Goal: Communication & Community: Answer question/provide support

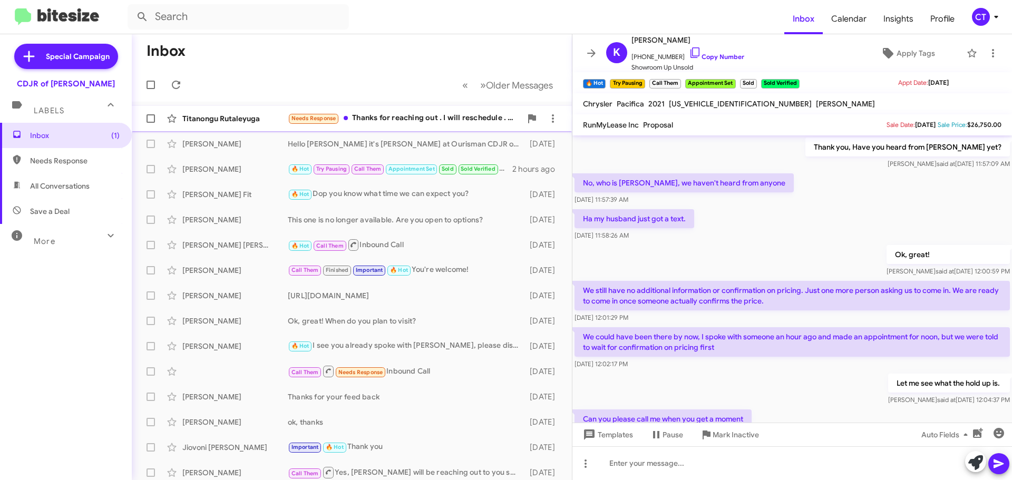
scroll to position [465, 0]
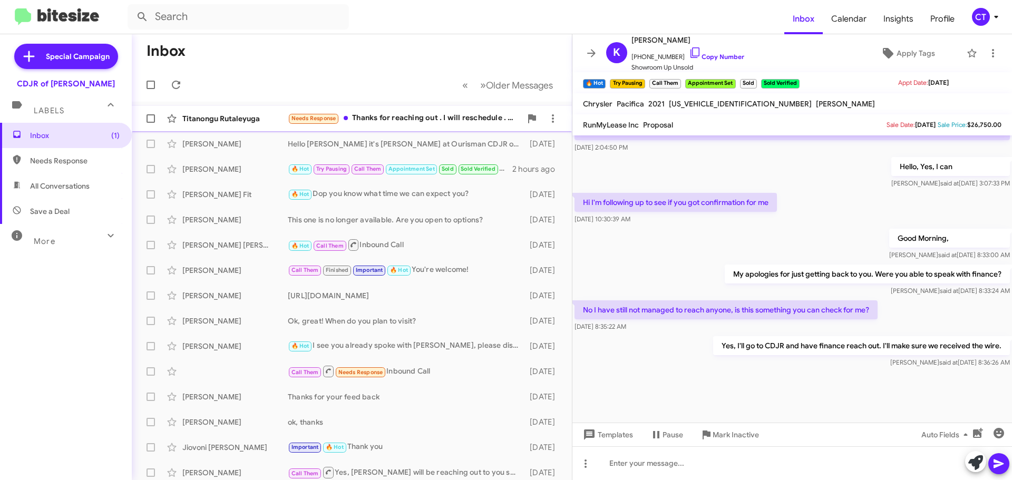
click at [428, 120] on div "Needs Response Thanks for reaching out . I will reschedule . Will update you la…" at bounding box center [404, 118] width 233 height 12
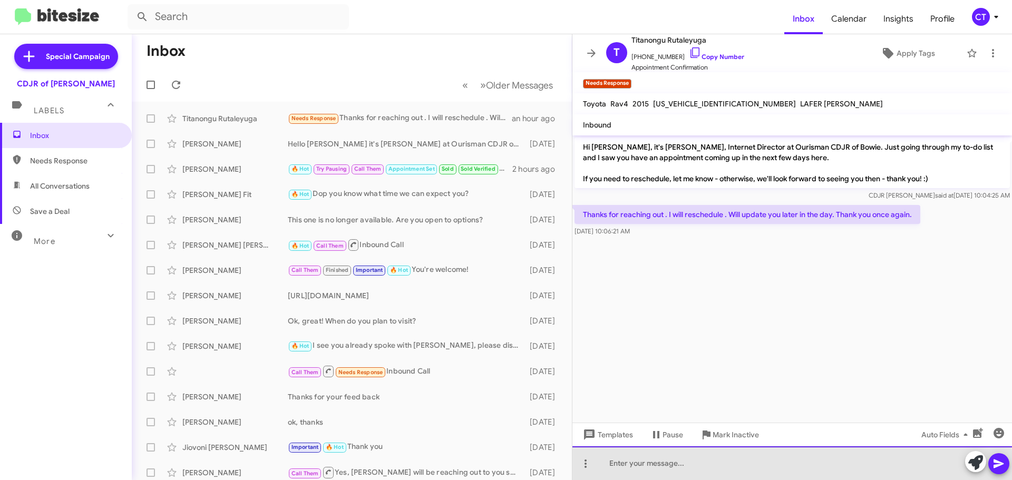
click at [705, 468] on div at bounding box center [792, 463] width 440 height 34
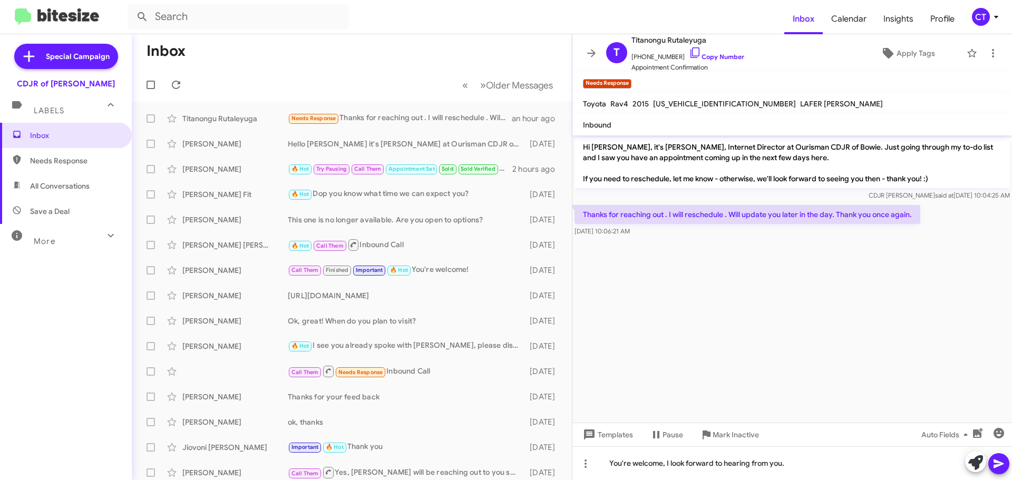
click at [1002, 467] on icon at bounding box center [998, 463] width 13 height 13
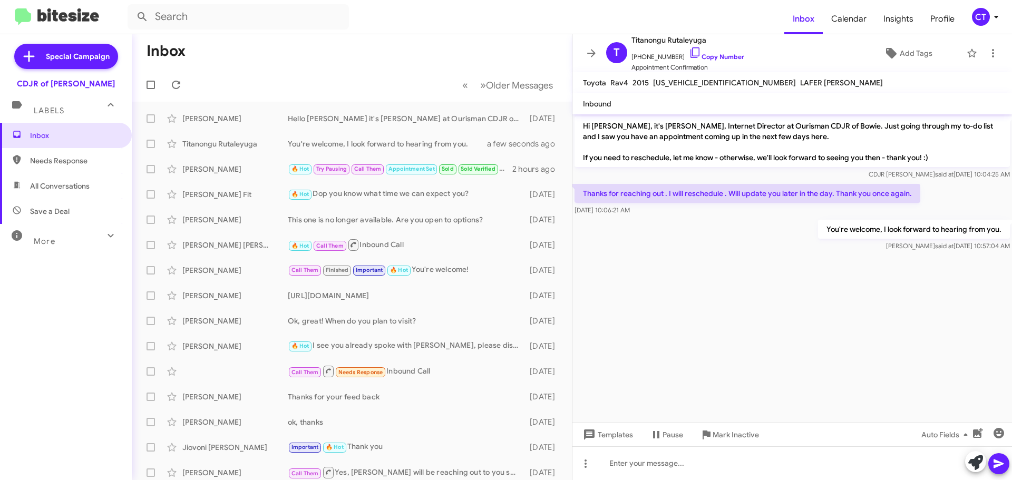
click at [987, 16] on div "CT" at bounding box center [981, 17] width 18 height 18
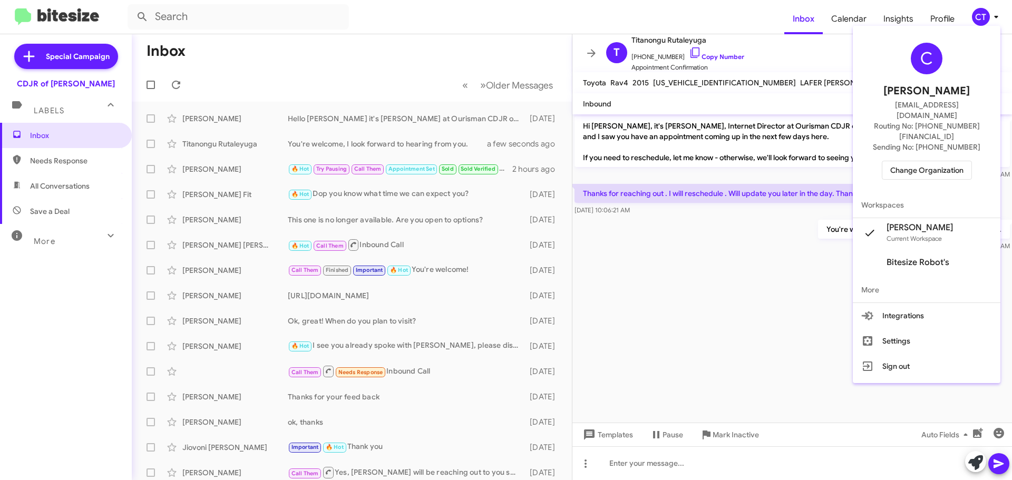
click at [928, 161] on span "Change Organization" at bounding box center [926, 170] width 73 height 18
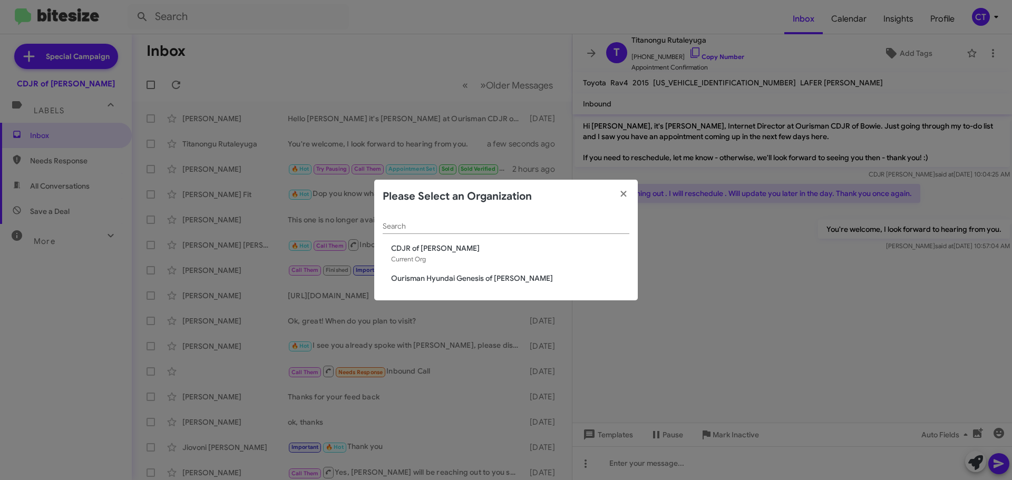
click at [428, 282] on span "Ourisman Hyundai Genesis of [PERSON_NAME]" at bounding box center [510, 278] width 238 height 11
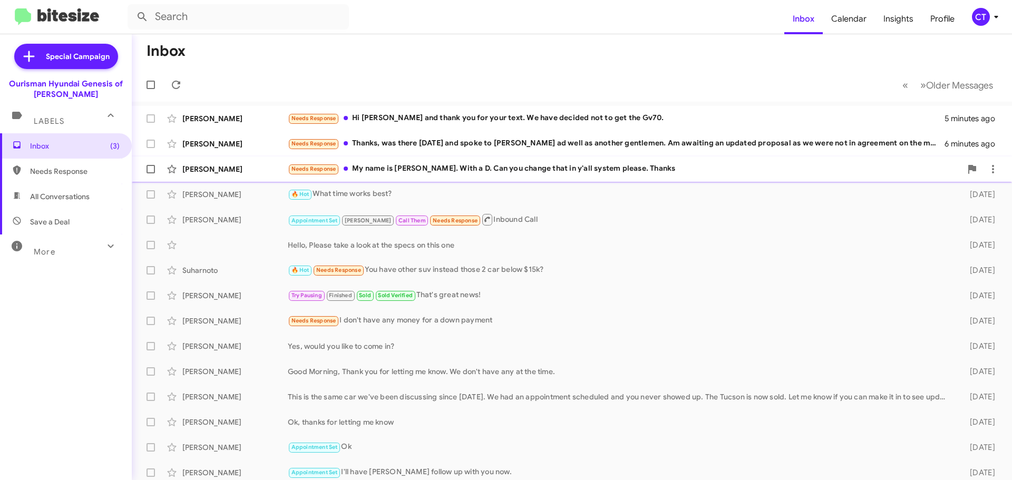
click at [437, 166] on div "Needs Response My name is Darcelle. With a D. Can you change that in y'all syst…" at bounding box center [625, 169] width 674 height 12
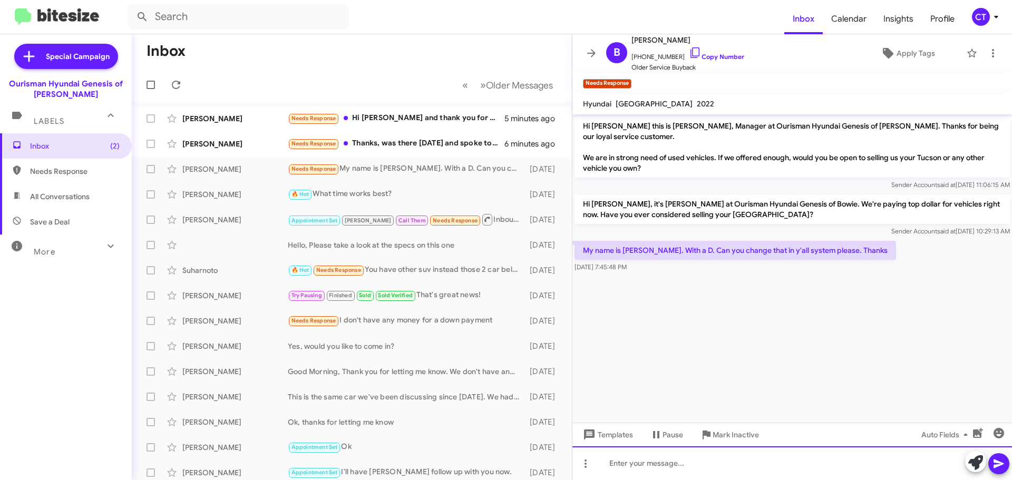
click at [625, 468] on div at bounding box center [792, 463] width 440 height 34
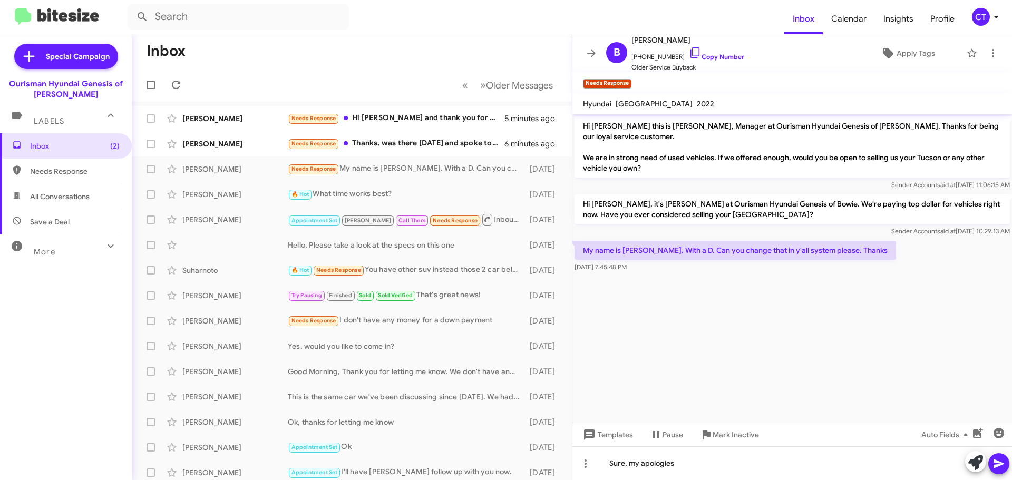
click at [997, 466] on icon at bounding box center [998, 464] width 10 height 9
click at [689, 51] on icon at bounding box center [695, 52] width 13 height 13
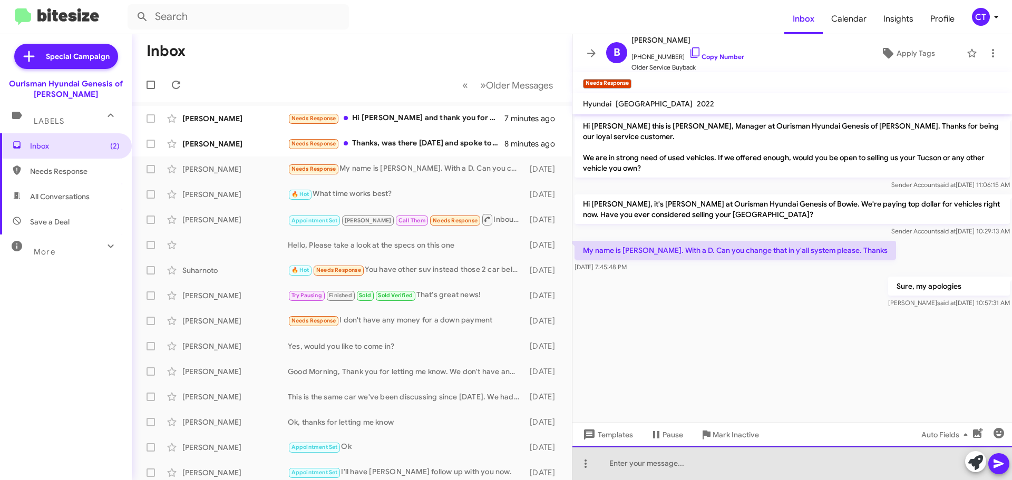
click at [664, 467] on div at bounding box center [792, 463] width 440 height 34
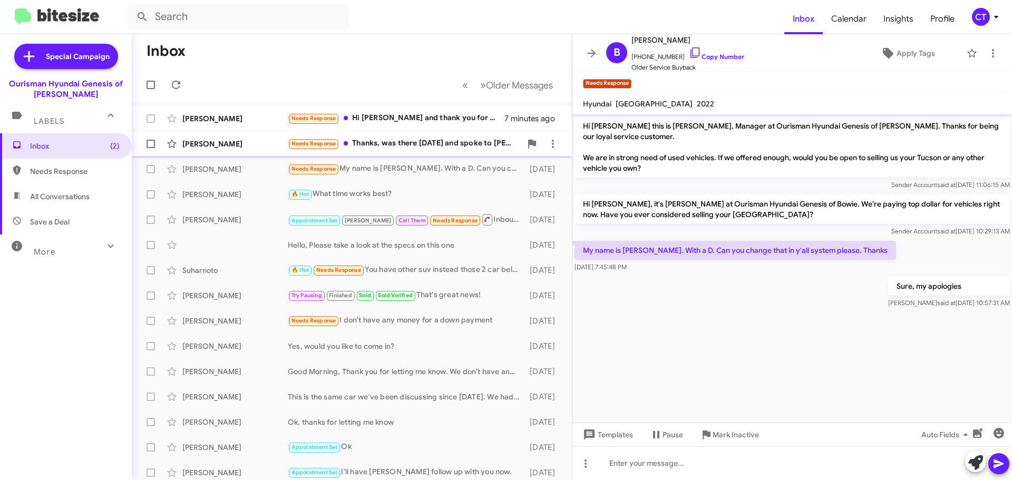
click at [430, 144] on div "Needs Response Thanks, was there yesterday and spoke to Daniel ad well as anoth…" at bounding box center [404, 144] width 233 height 12
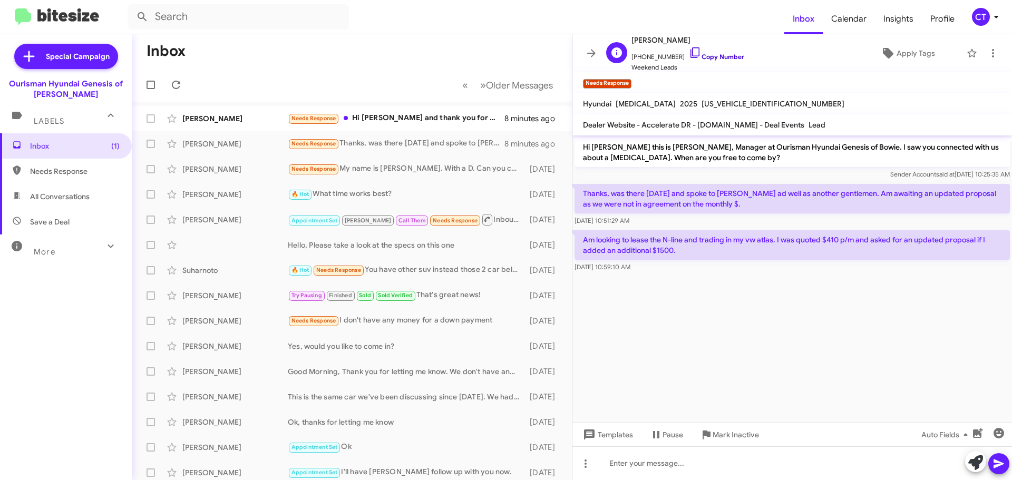
click at [689, 51] on icon at bounding box center [695, 52] width 13 height 13
drag, startPoint x: 583, startPoint y: 191, endPoint x: 663, endPoint y: 274, distance: 114.8
click at [663, 274] on div "Hi Michael this is Ciara Taylor, Manager at Ourisman Hyundai Genesis of Bowie. …" at bounding box center [792, 204] width 440 height 139
copy div "Thanks, was there yesterday and spoke to Daniel ad well as another gentlemen. A…"
click at [686, 329] on cdk-virtual-scroll-viewport "Hi Michael this is Ciara Taylor, Manager at Ourisman Hyundai Genesis of Bowie. …" at bounding box center [792, 278] width 440 height 287
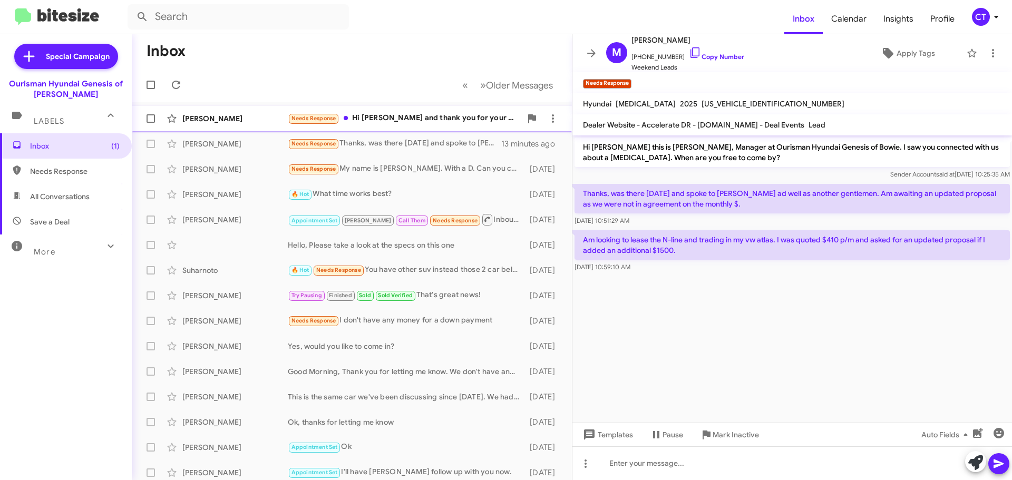
click at [389, 122] on div "Needs Response Hi Ciara and thank you for your text. We have decided not to get…" at bounding box center [404, 118] width 233 height 12
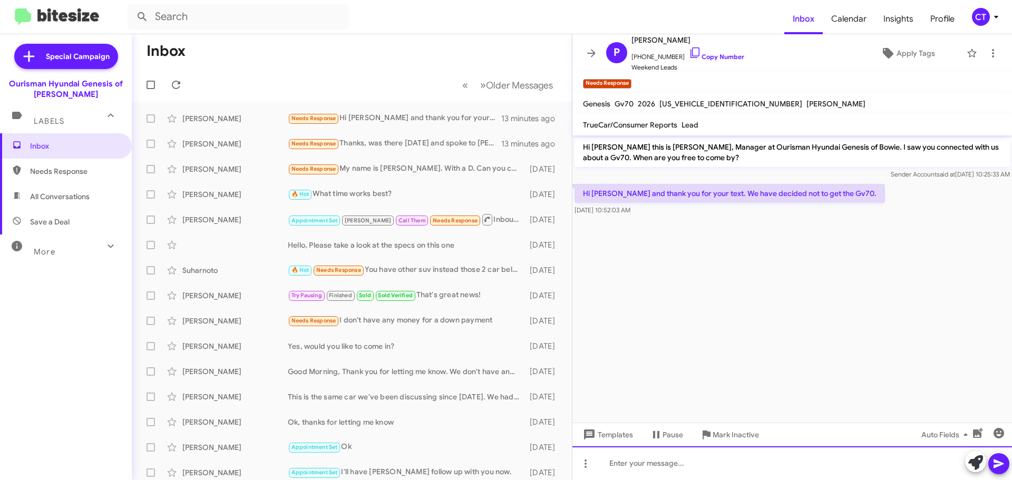
click at [714, 460] on div at bounding box center [792, 463] width 440 height 34
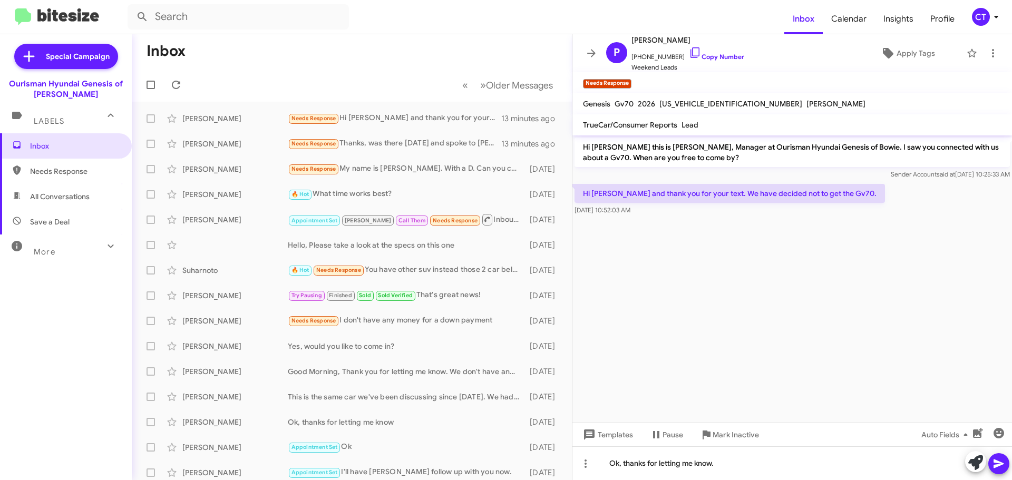
click at [1000, 464] on icon at bounding box center [998, 463] width 13 height 13
click at [689, 51] on icon at bounding box center [695, 52] width 13 height 13
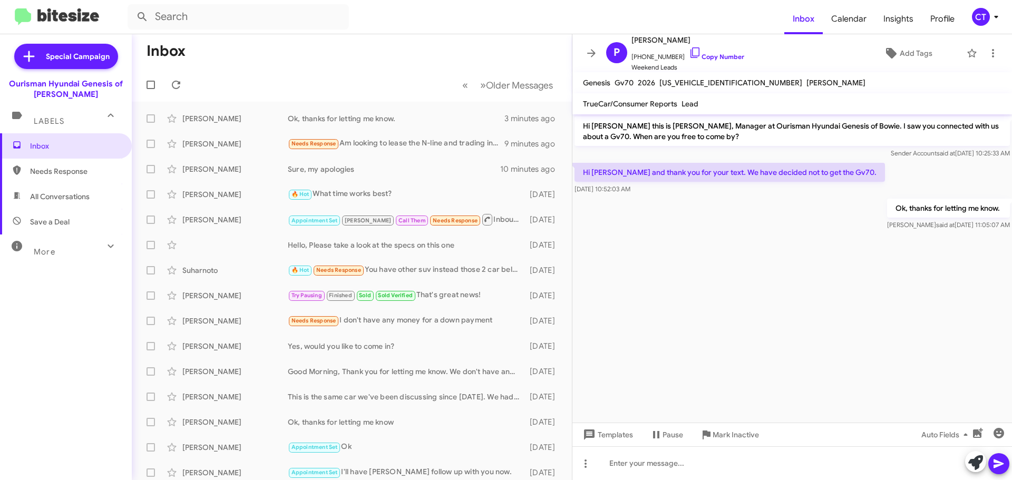
click at [986, 17] on div "CT" at bounding box center [981, 17] width 18 height 18
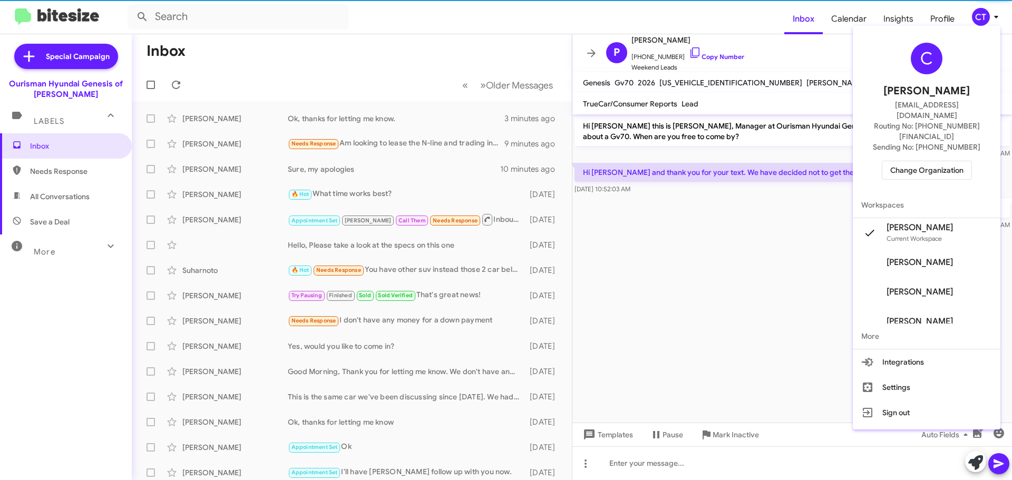
click at [956, 161] on span "Change Organization" at bounding box center [926, 170] width 73 height 18
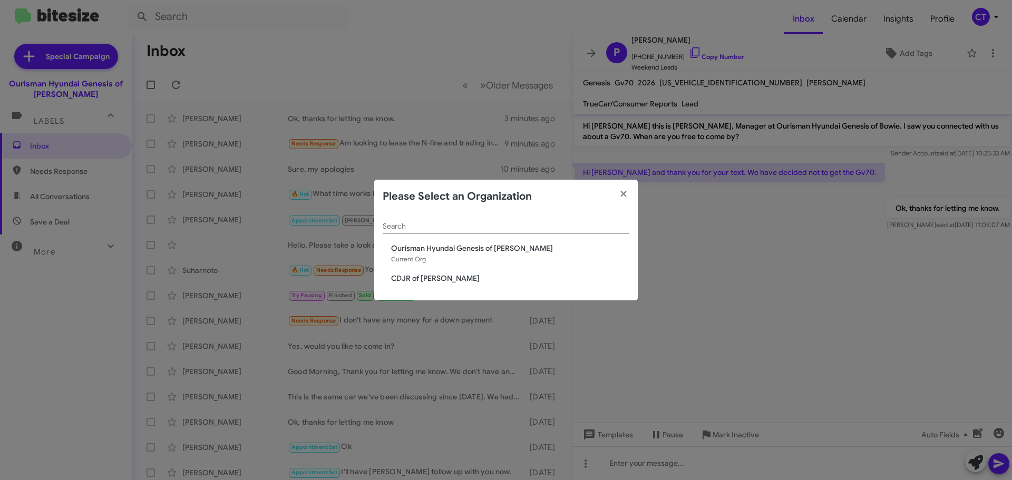
click at [396, 278] on span "CDJR of [PERSON_NAME]" at bounding box center [510, 278] width 238 height 11
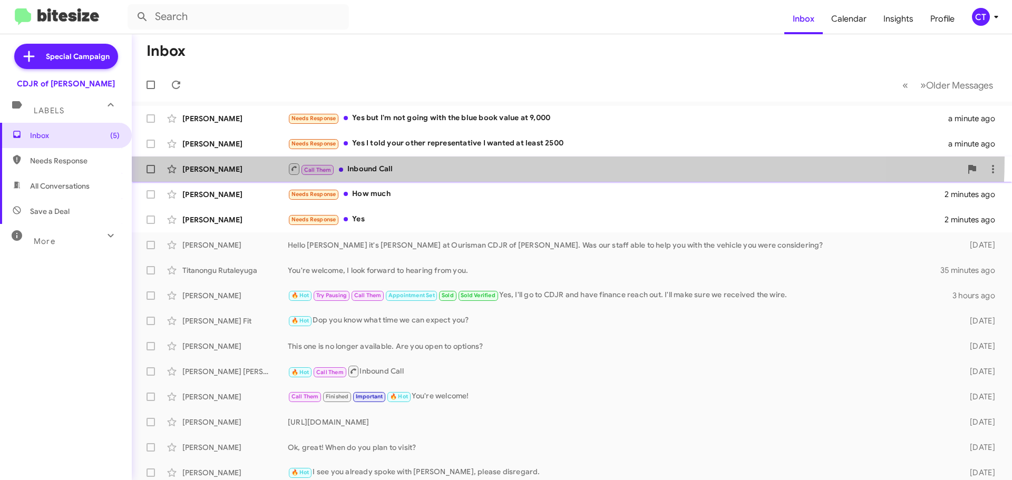
click at [410, 157] on span "[PERSON_NAME] Call Them Inbound Call a minute ago" at bounding box center [572, 169] width 880 height 25
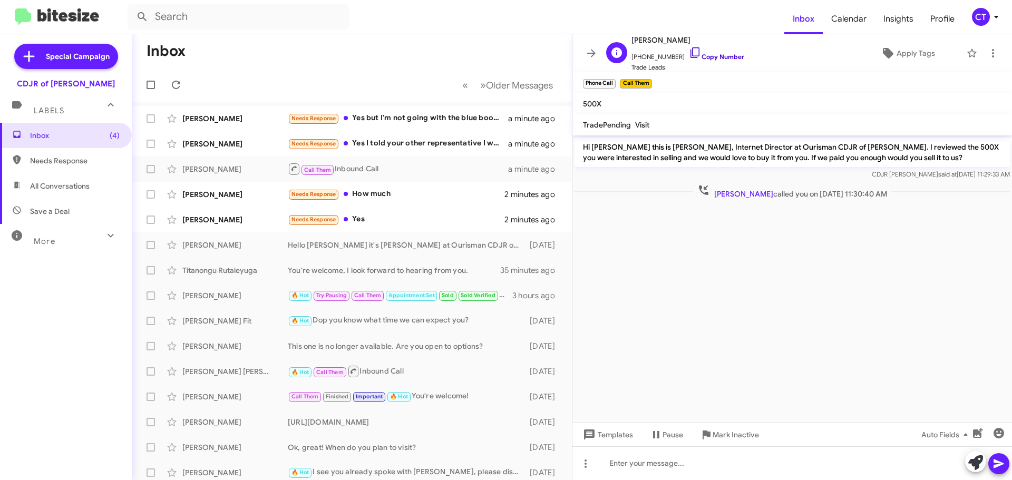
click at [689, 50] on icon at bounding box center [695, 52] width 13 height 13
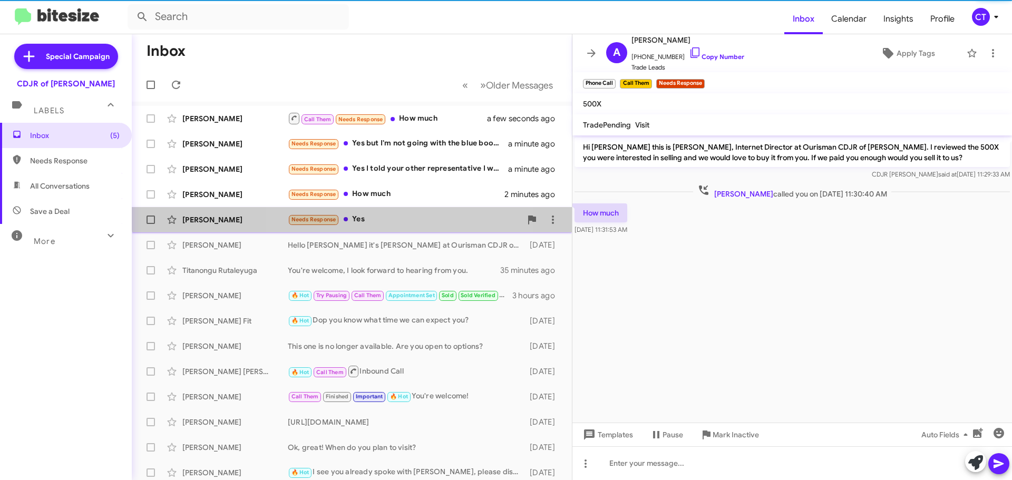
click at [410, 213] on div "Needs Response Yes" at bounding box center [404, 219] width 233 height 12
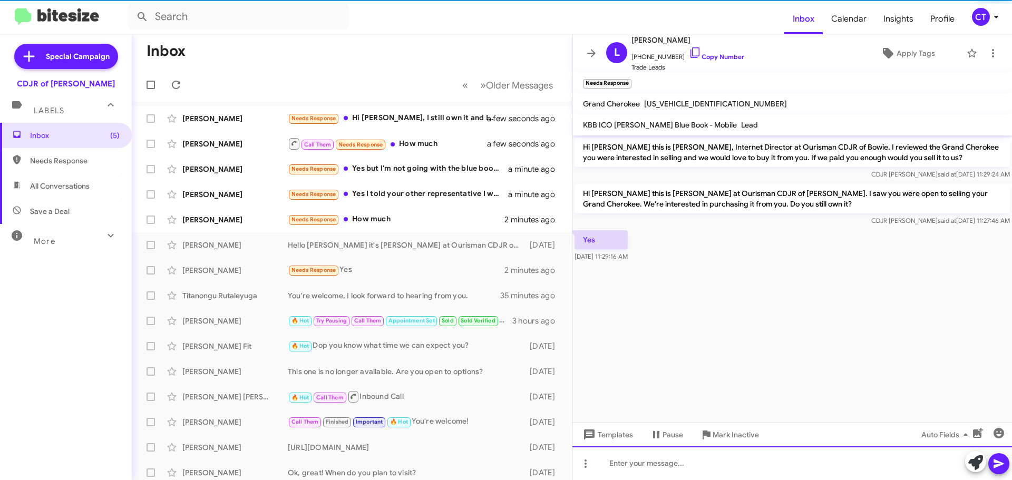
click at [686, 474] on div at bounding box center [792, 463] width 440 height 34
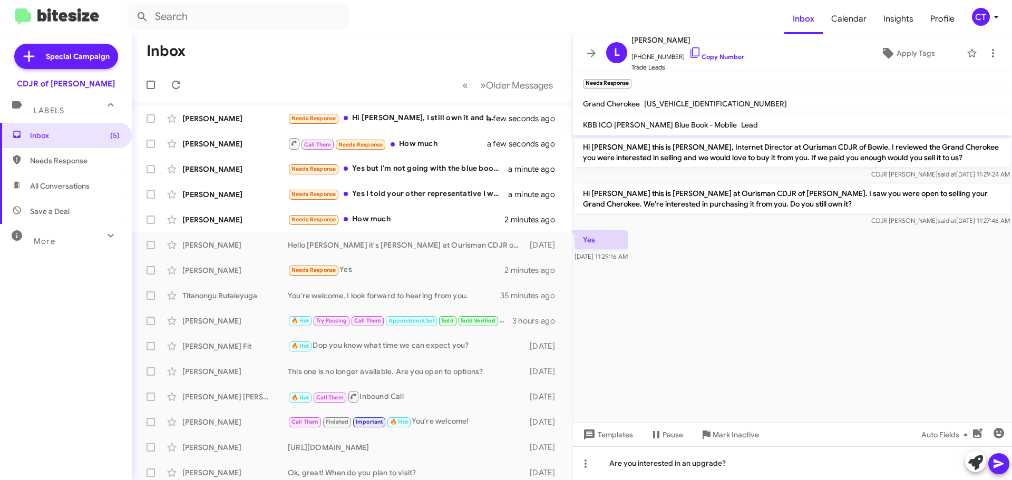
click at [1000, 462] on icon at bounding box center [998, 464] width 10 height 9
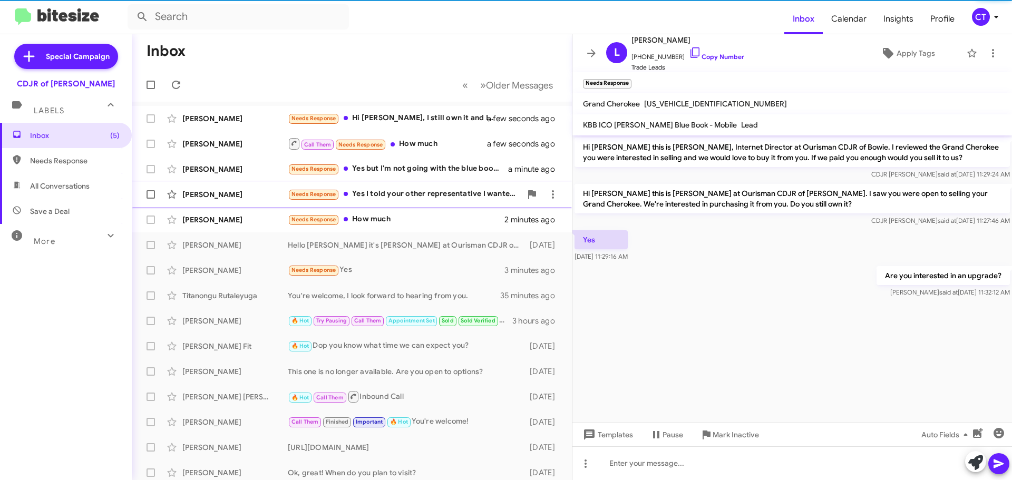
click at [374, 192] on div "Needs Response Yes I told your other representative I wanted at least 2500" at bounding box center [404, 194] width 233 height 12
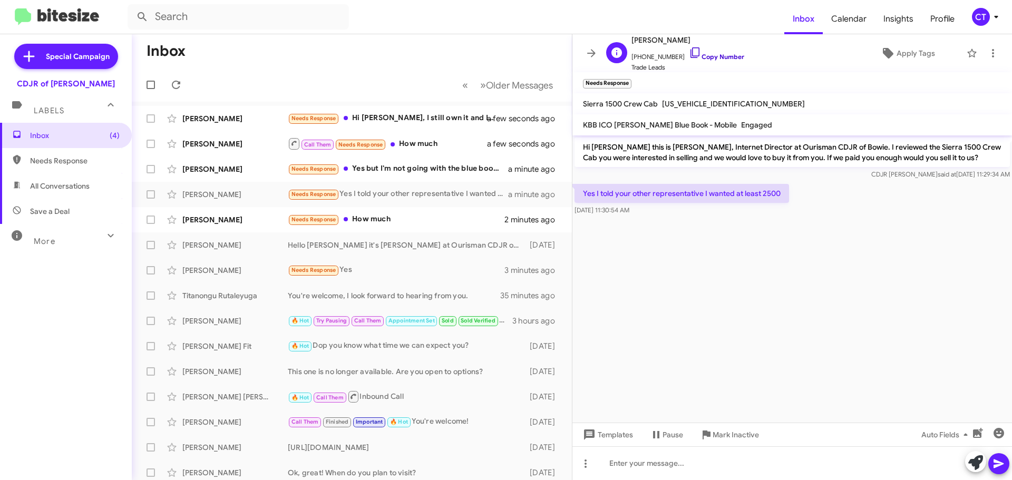
click at [689, 50] on icon at bounding box center [695, 52] width 13 height 13
click at [689, 54] on icon at bounding box center [695, 52] width 13 height 13
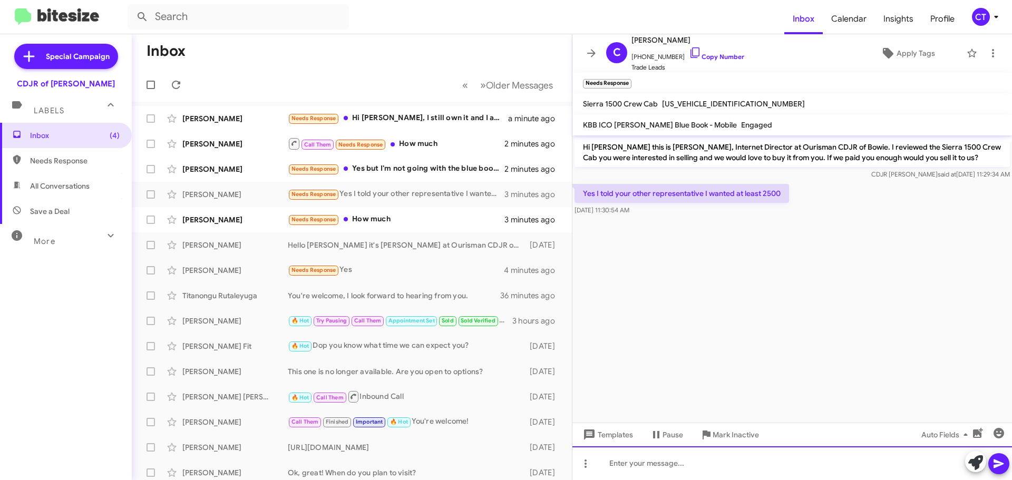
click at [624, 472] on div at bounding box center [792, 463] width 440 height 34
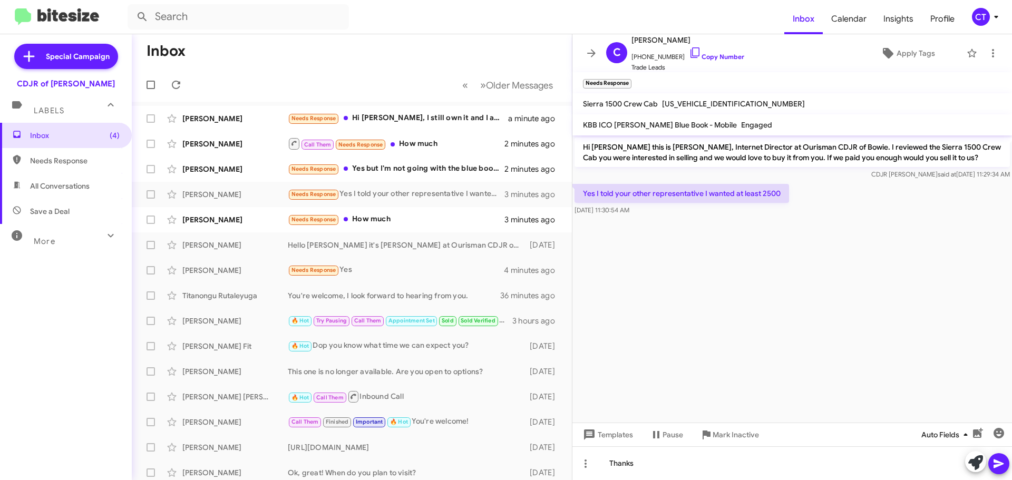
drag, startPoint x: 1001, startPoint y: 465, endPoint x: 924, endPoint y: 435, distance: 82.4
click at [998, 462] on icon at bounding box center [998, 464] width 10 height 9
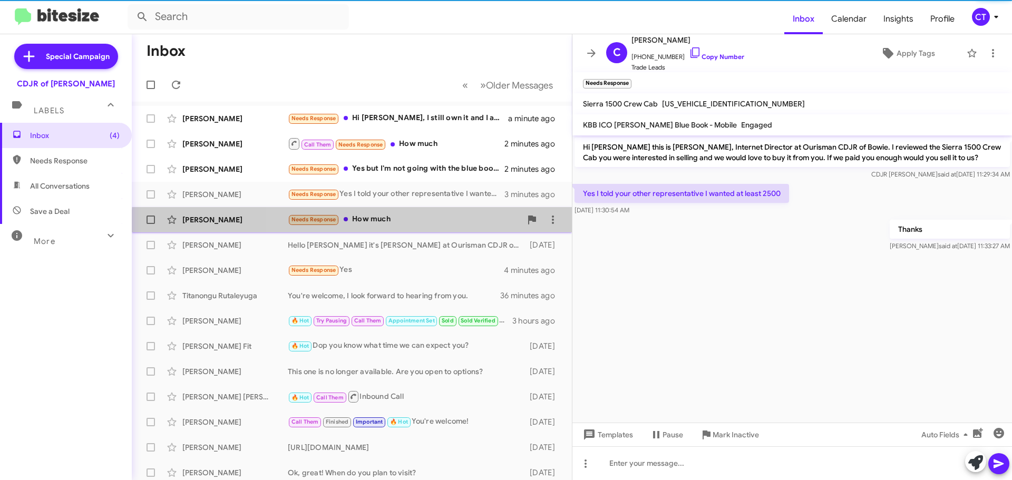
click at [435, 227] on div "Rashaun Mcgusty Needs Response How much 3 minutes ago" at bounding box center [351, 219] width 423 height 21
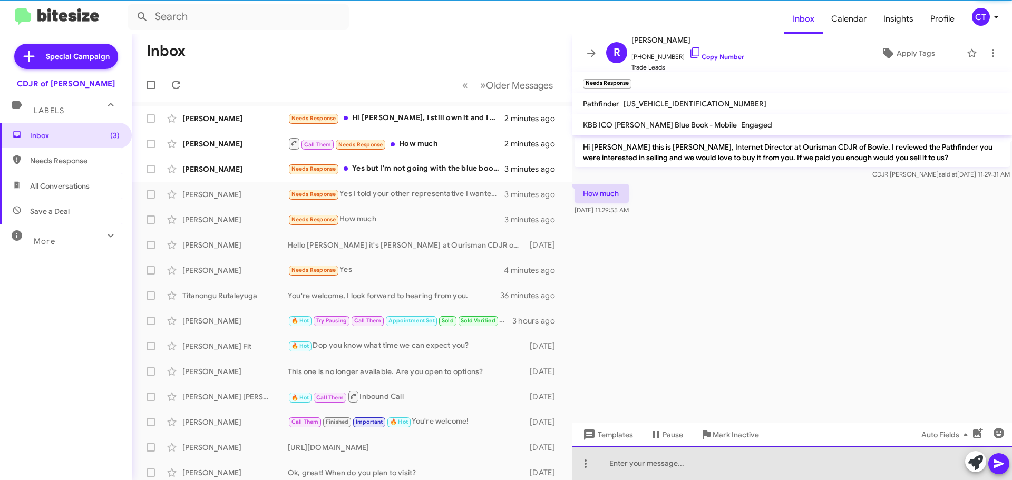
click at [657, 463] on div at bounding box center [792, 463] width 440 height 34
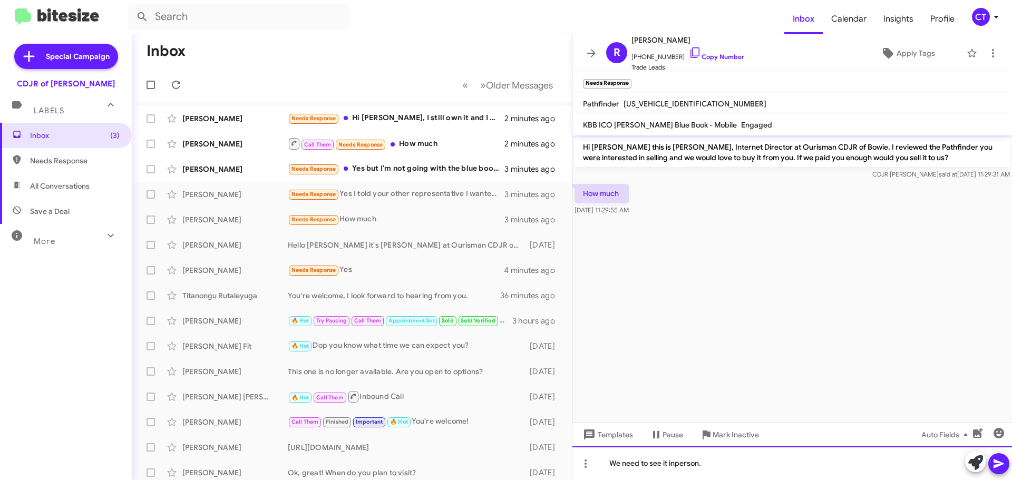
click at [675, 462] on div "We need to see it inperson." at bounding box center [792, 463] width 440 height 34
click at [709, 466] on div "We need to see it in person." at bounding box center [792, 463] width 440 height 34
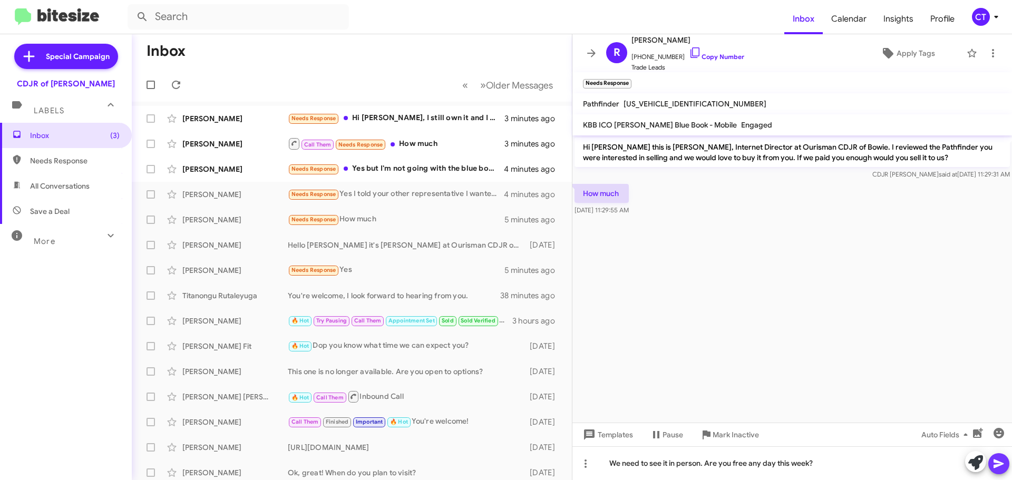
click at [996, 466] on icon at bounding box center [998, 464] width 10 height 9
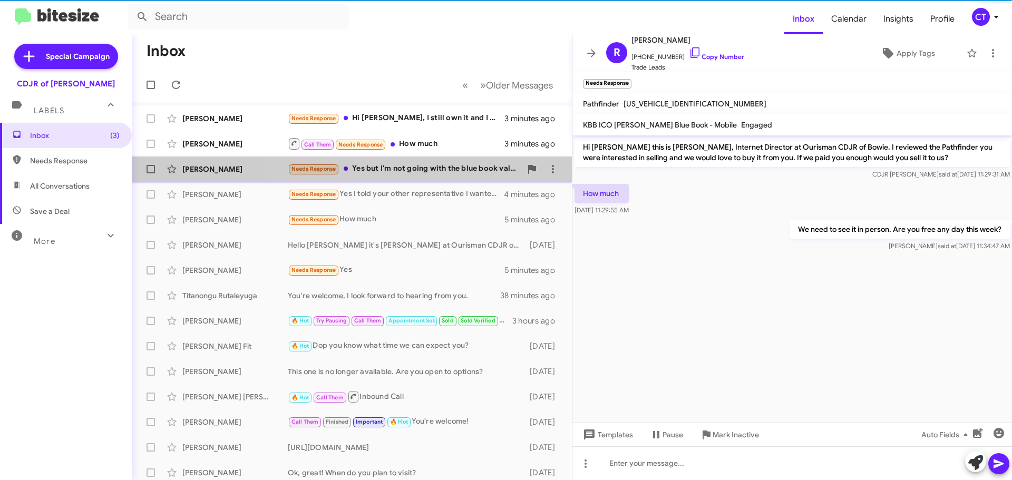
click at [430, 176] on div "Alishia Godfrey Needs Response Yes but I'm not going with the blue book value a…" at bounding box center [351, 169] width 423 height 21
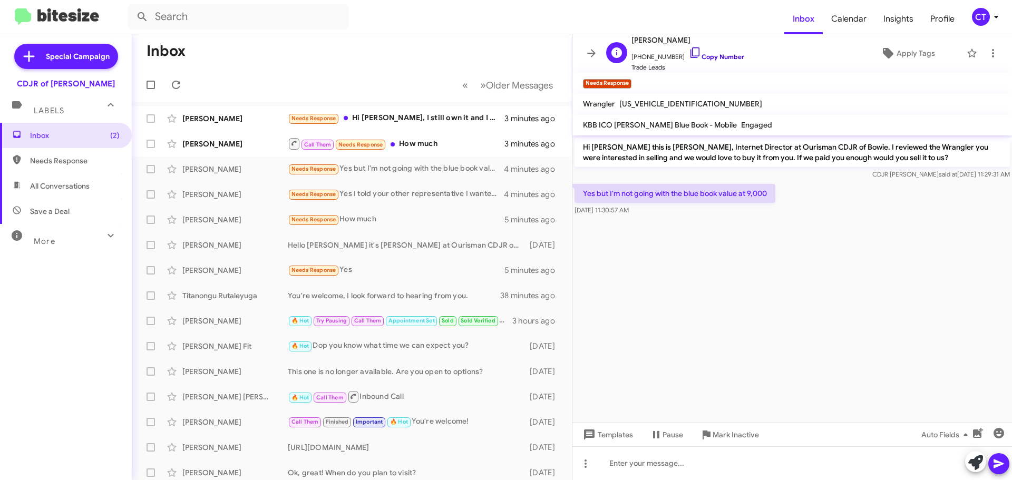
click at [689, 51] on icon at bounding box center [695, 52] width 13 height 13
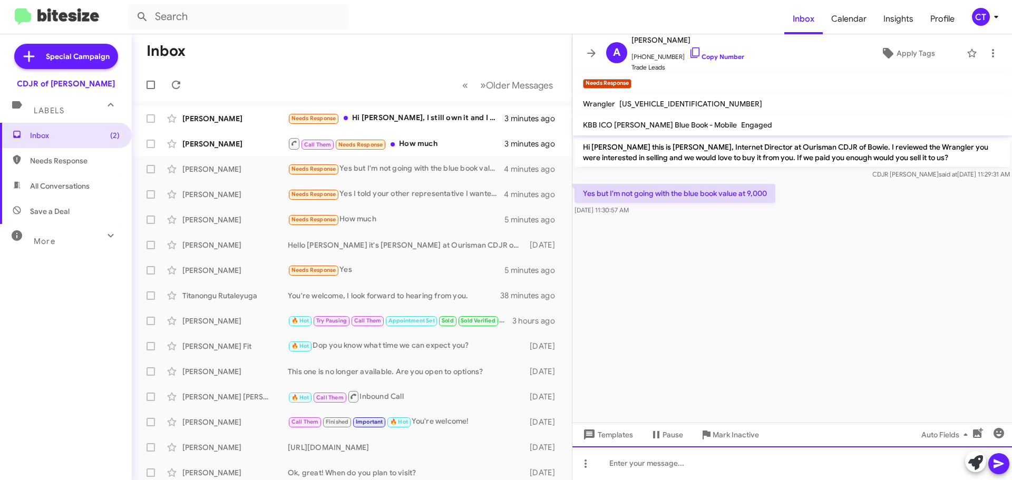
click at [635, 463] on div at bounding box center [792, 463] width 440 height 34
click at [754, 461] on div "Looks like youweren't aBL;" at bounding box center [792, 463] width 440 height 34
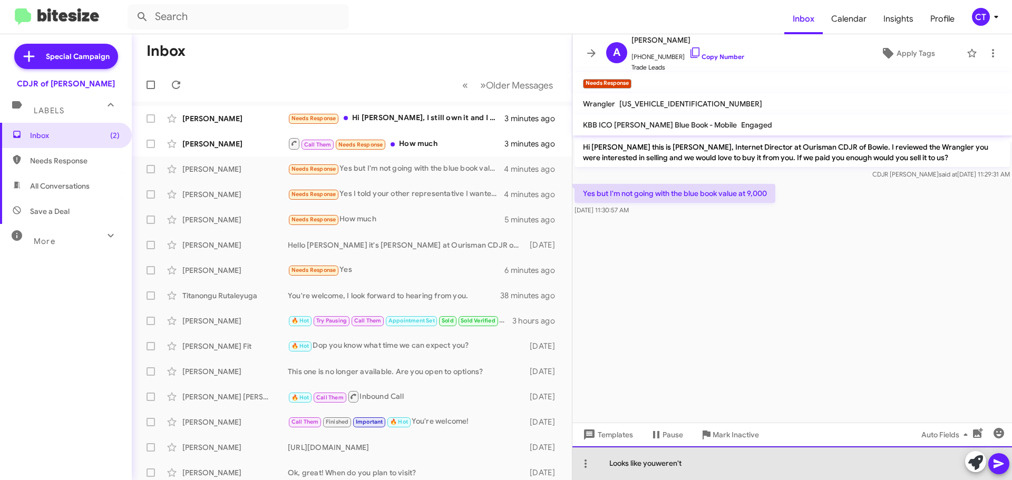
click at [656, 466] on div "Looks like youweren't" at bounding box center [792, 463] width 440 height 34
click at [706, 466] on div "Looks like you weren't" at bounding box center [792, 463] width 440 height 34
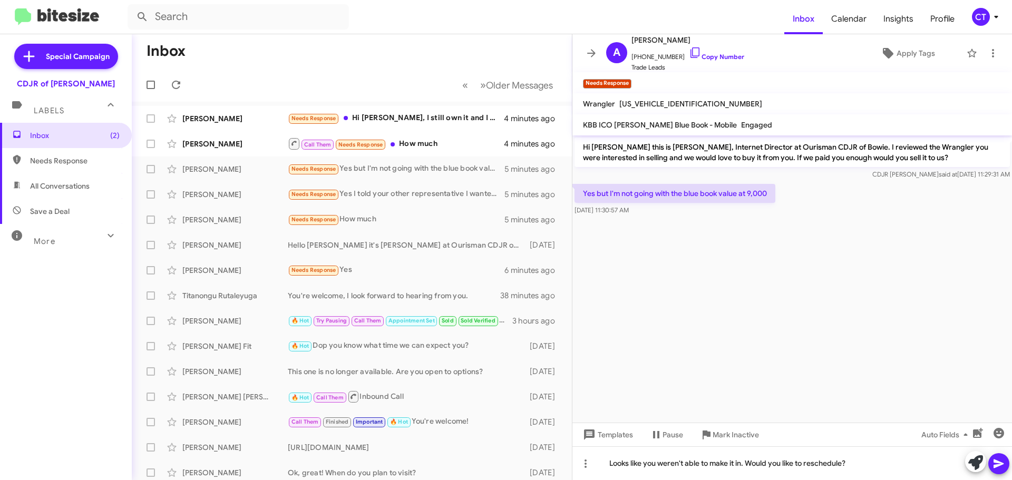
click at [992, 463] on icon at bounding box center [998, 463] width 13 height 13
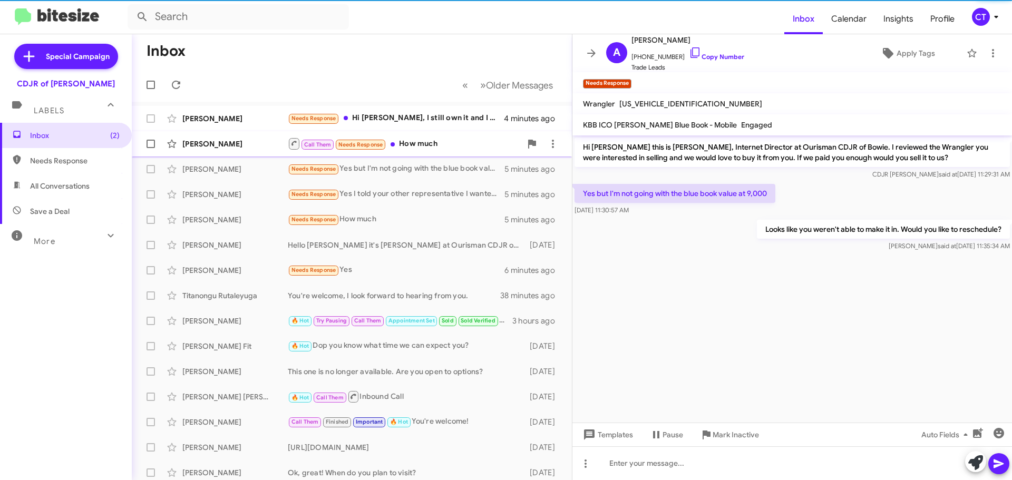
click at [431, 154] on span "Ashley Boyd Call Them Needs Response How much 4 minutes ago" at bounding box center [352, 143] width 440 height 25
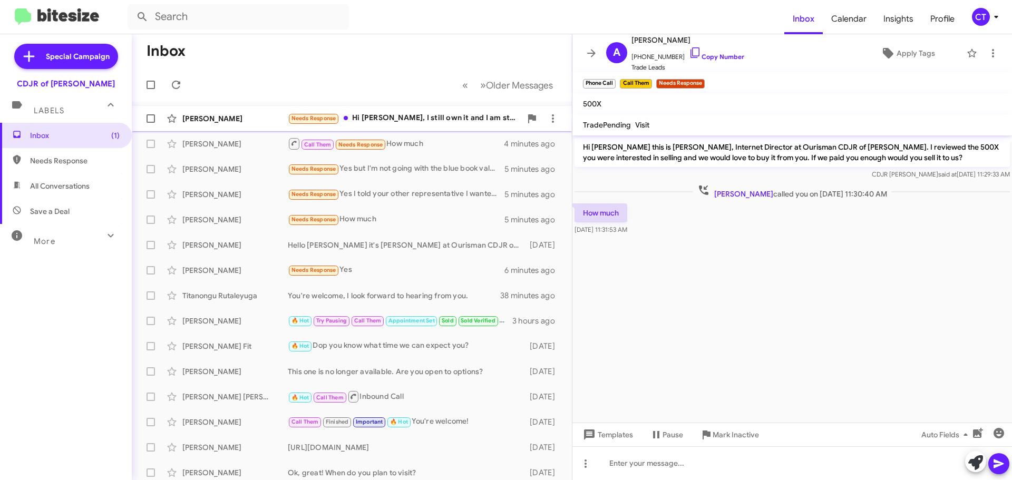
click at [423, 114] on div "Needs Response Hi Ciara, I still own it and I am still interested in doing some…" at bounding box center [404, 118] width 233 height 12
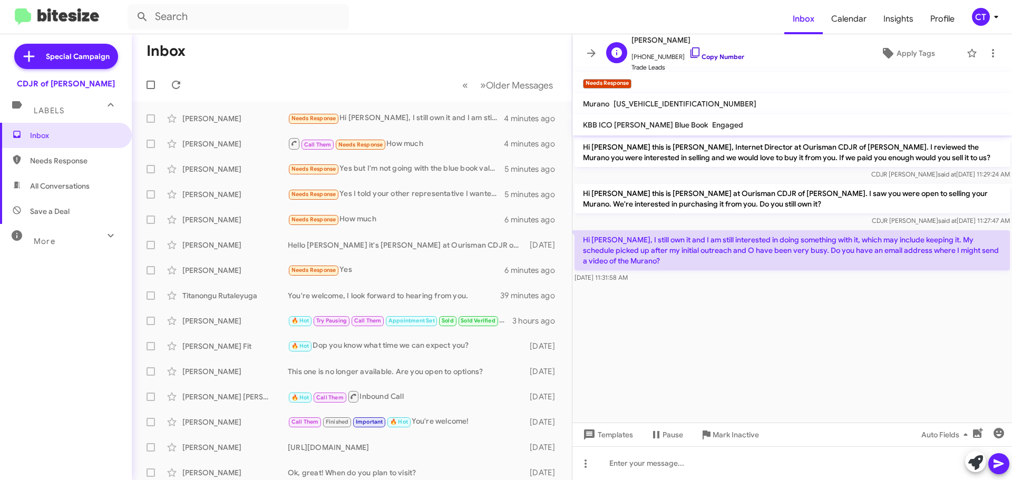
click at [689, 49] on icon at bounding box center [695, 52] width 13 height 13
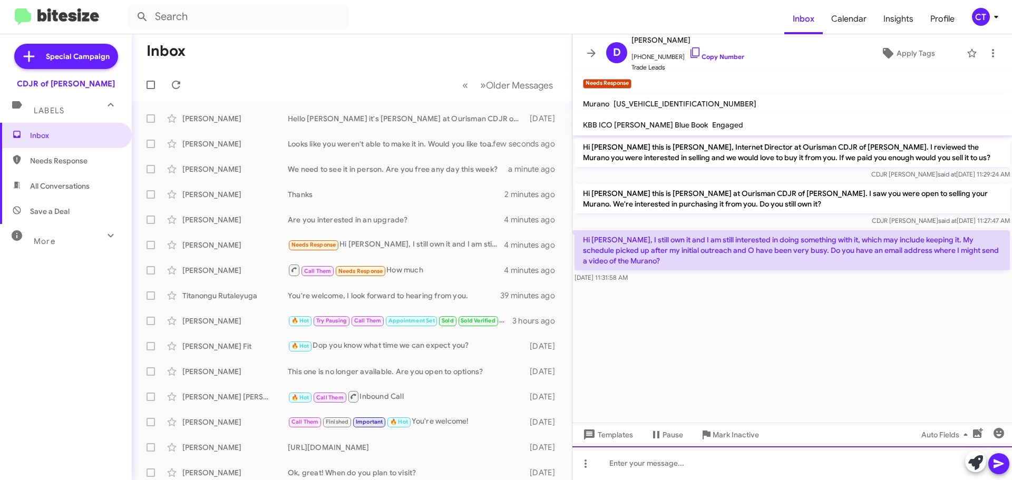
click at [668, 460] on div at bounding box center [792, 463] width 440 height 34
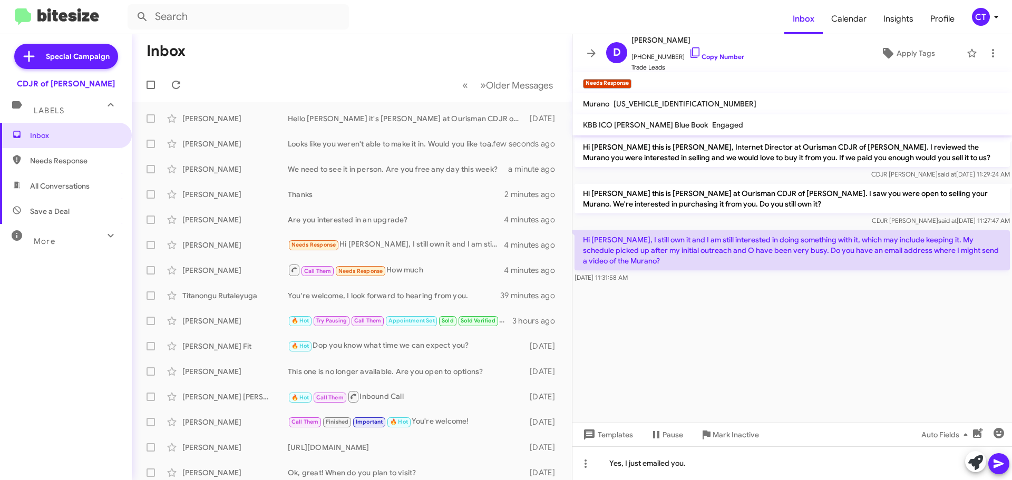
click at [998, 462] on icon at bounding box center [998, 464] width 10 height 9
click at [983, 22] on div "CT" at bounding box center [981, 17] width 18 height 18
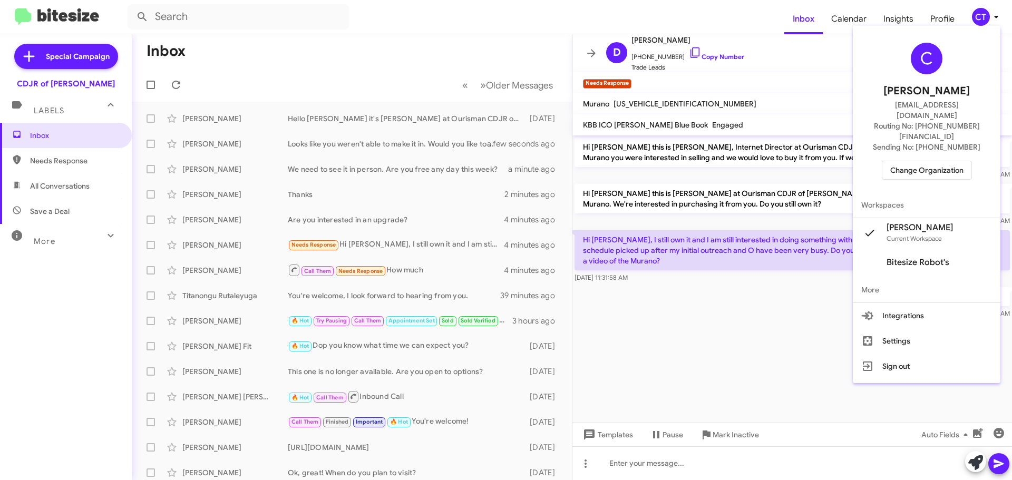
click at [911, 161] on span "Change Organization" at bounding box center [926, 170] width 73 height 18
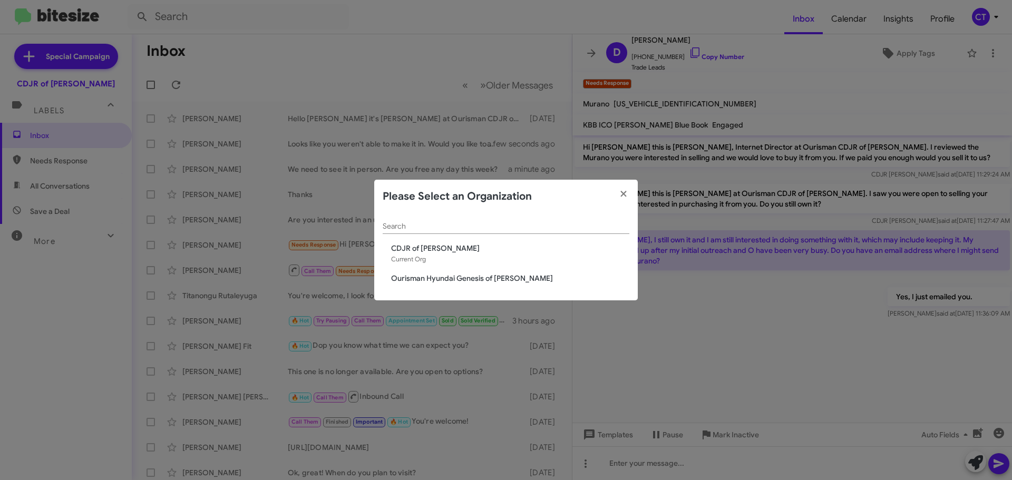
click at [462, 275] on span "Ourisman Hyundai Genesis of [PERSON_NAME]" at bounding box center [510, 278] width 238 height 11
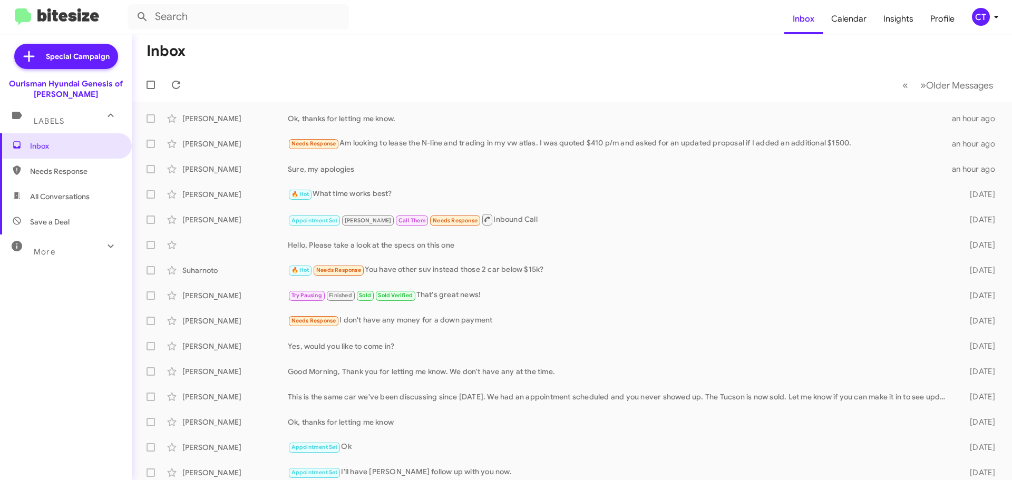
click at [996, 15] on icon at bounding box center [996, 17] width 13 height 13
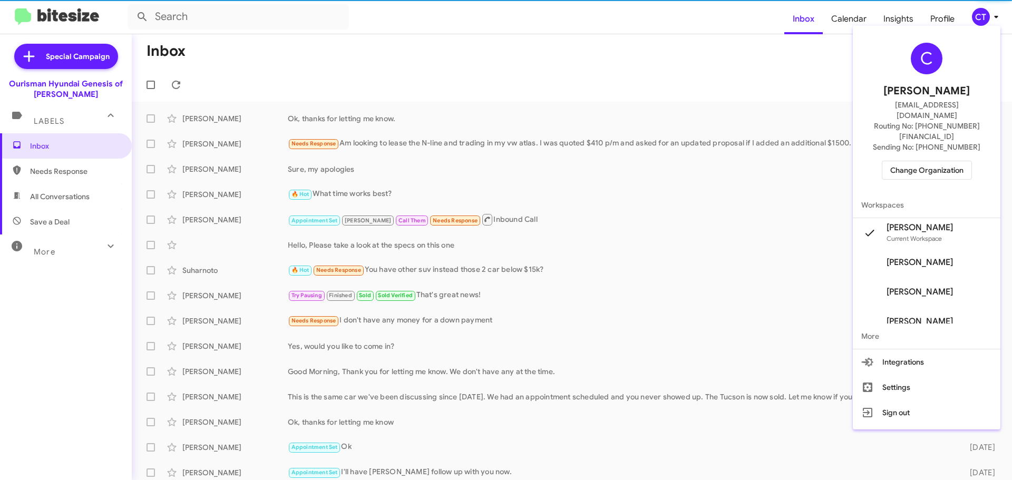
click at [924, 161] on span "Change Organization" at bounding box center [926, 170] width 73 height 18
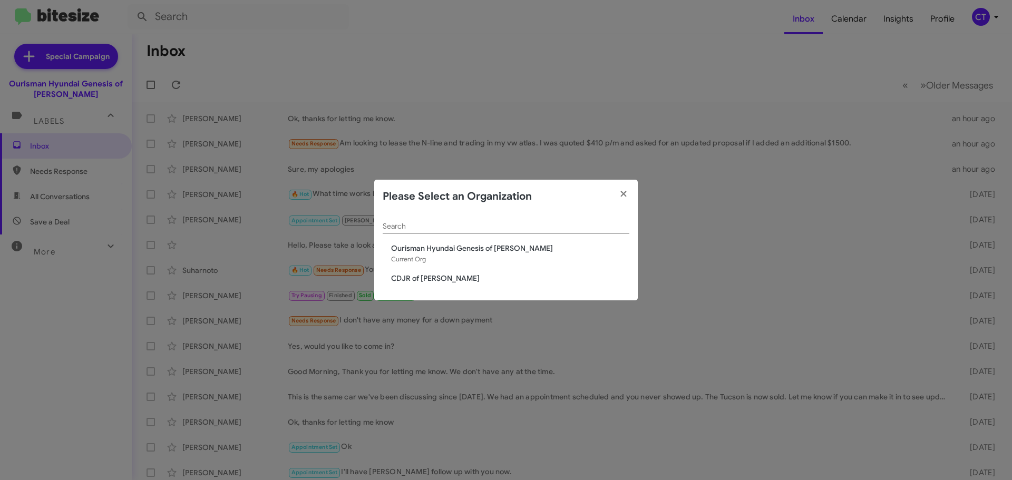
click at [426, 282] on span "CDJR of [PERSON_NAME]" at bounding box center [510, 278] width 238 height 11
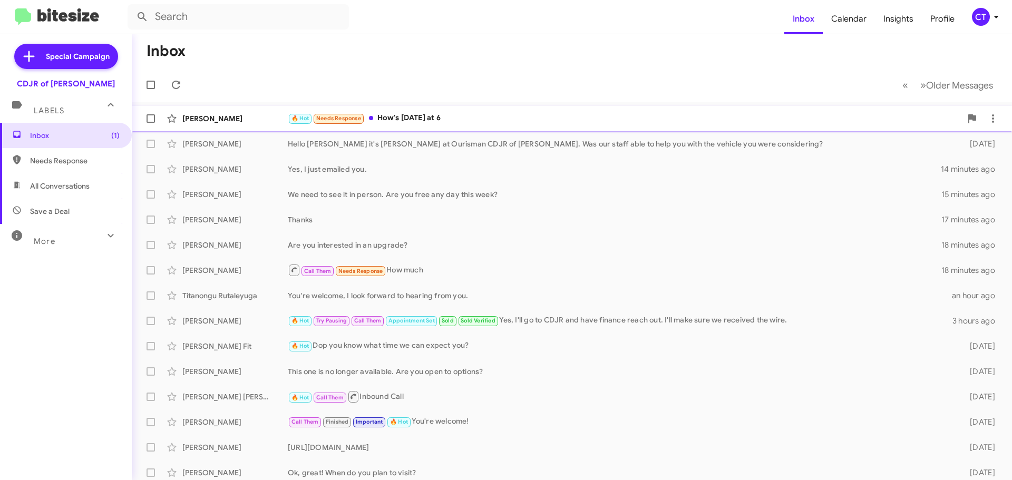
click at [415, 114] on div "🔥 Hot Needs Response How's Wednesday at 6" at bounding box center [625, 118] width 674 height 12
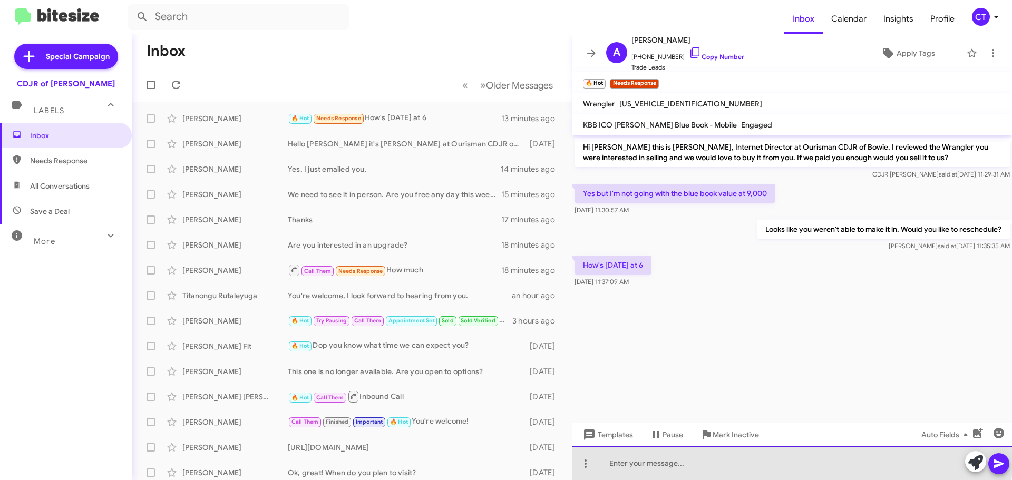
click at [696, 457] on div at bounding box center [792, 463] width 440 height 34
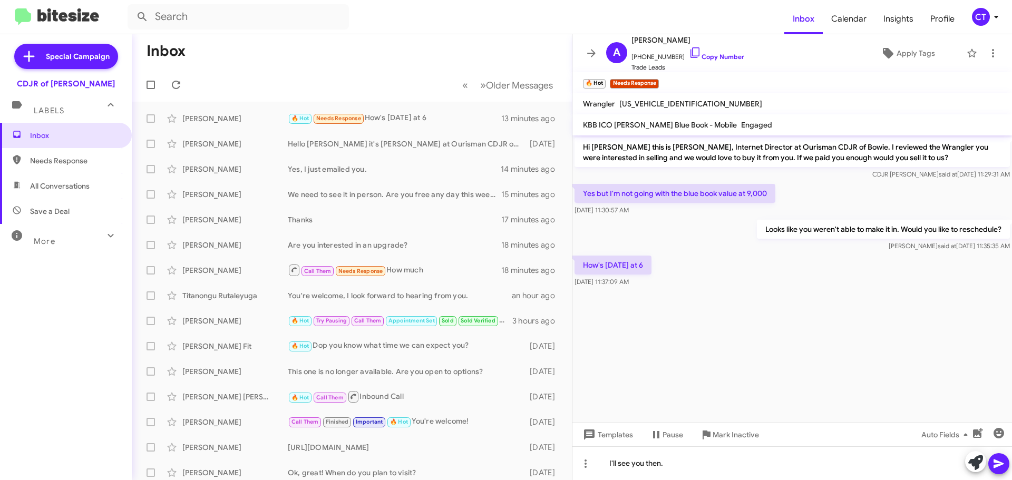
click at [1001, 467] on icon at bounding box center [998, 463] width 13 height 13
click at [689, 51] on icon at bounding box center [695, 52] width 13 height 13
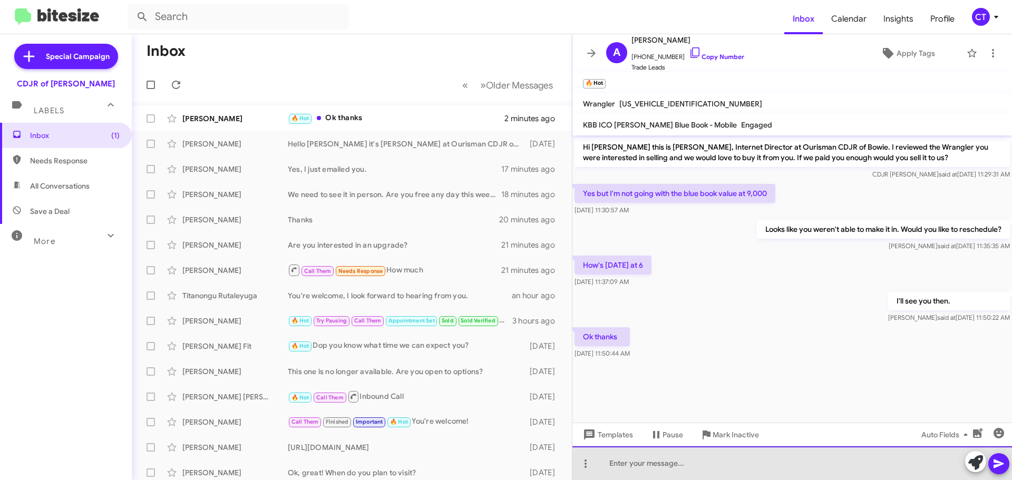
click at [712, 462] on div at bounding box center [792, 463] width 440 height 34
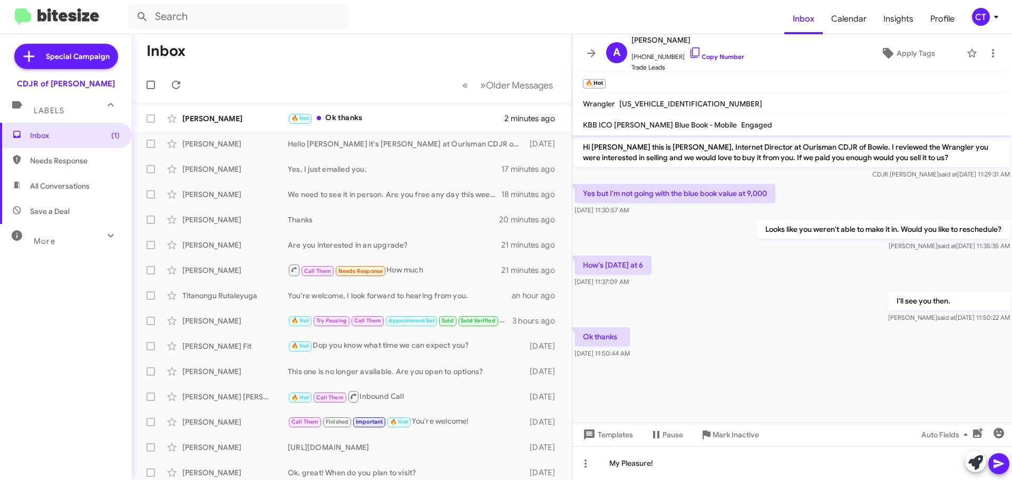
drag, startPoint x: 1000, startPoint y: 463, endPoint x: 999, endPoint y: 469, distance: 5.8
click at [1000, 464] on icon at bounding box center [998, 463] width 13 height 13
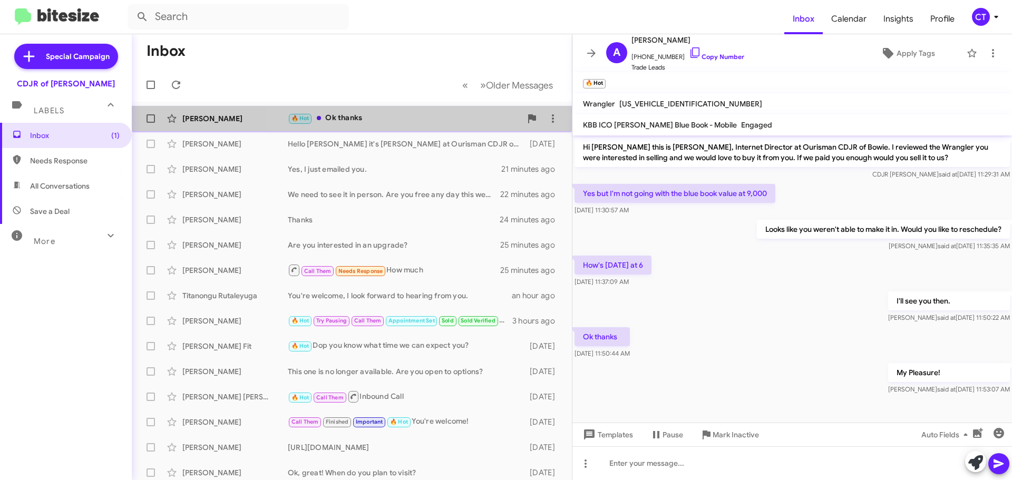
drag, startPoint x: 431, startPoint y: 118, endPoint x: 402, endPoint y: 126, distance: 29.7
click at [431, 116] on div "🔥 Hot Ok thanks" at bounding box center [404, 118] width 233 height 12
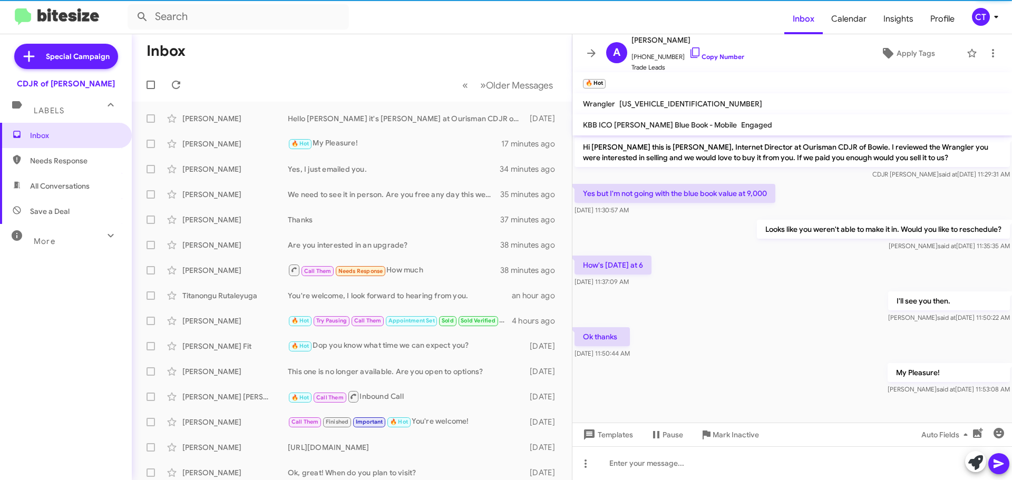
click at [1000, 19] on icon at bounding box center [996, 17] width 13 height 13
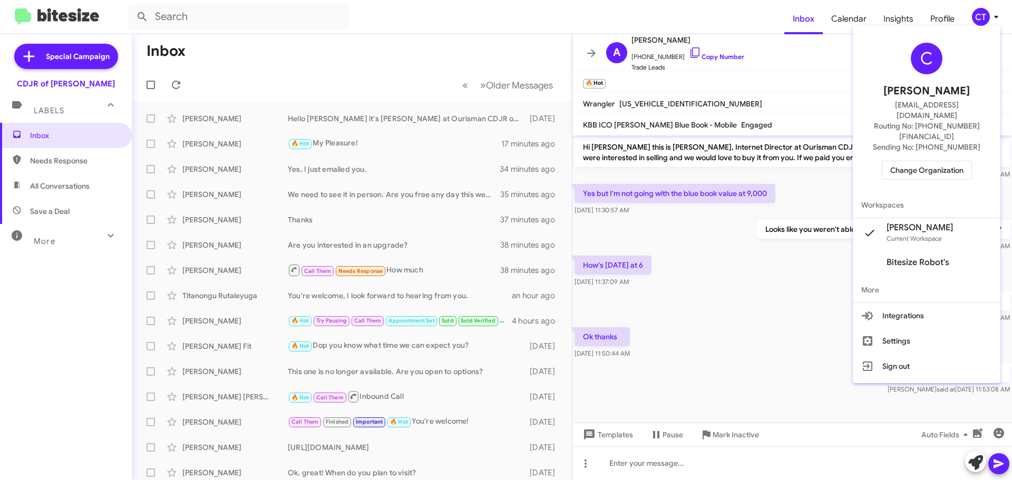
click at [931, 161] on span "Change Organization" at bounding box center [926, 170] width 73 height 18
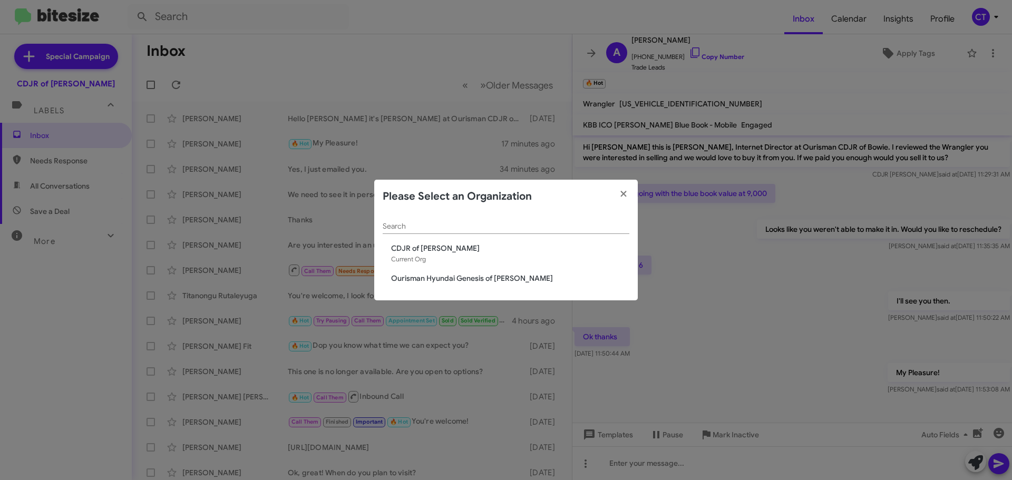
click at [508, 280] on span "Ourisman Hyundai Genesis of [PERSON_NAME]" at bounding box center [510, 278] width 238 height 11
